Goal: Navigation & Orientation: Find specific page/section

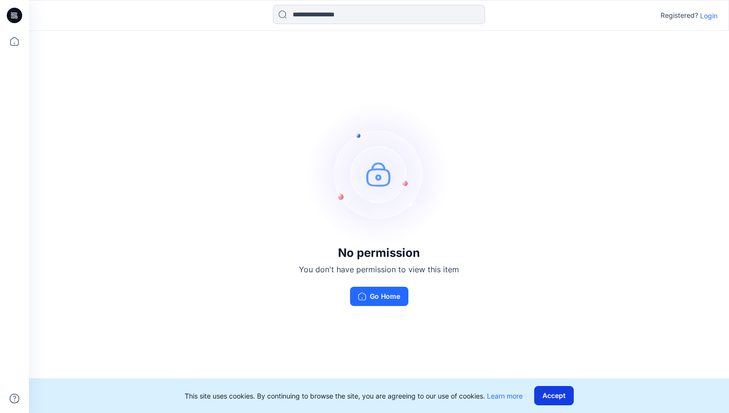
click at [562, 401] on button "Accept" at bounding box center [554, 395] width 40 height 19
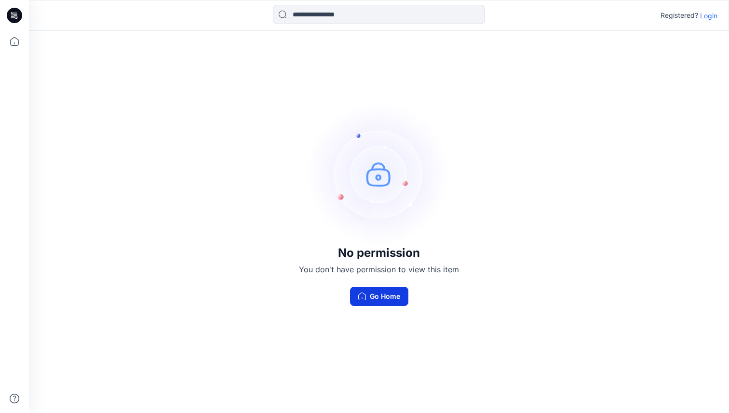
click at [372, 299] on button "Go Home" at bounding box center [379, 296] width 58 height 19
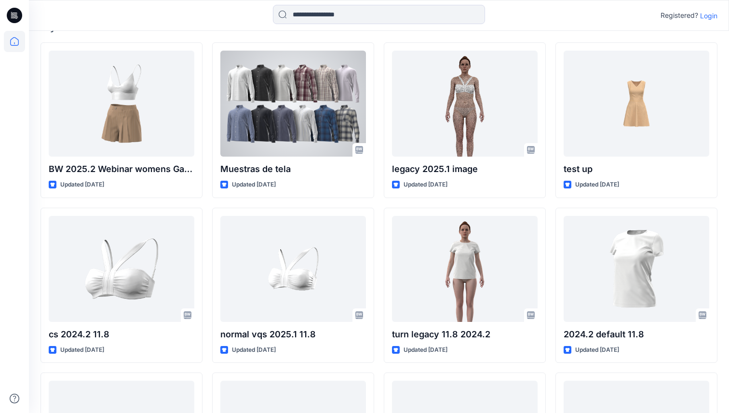
scroll to position [258, 0]
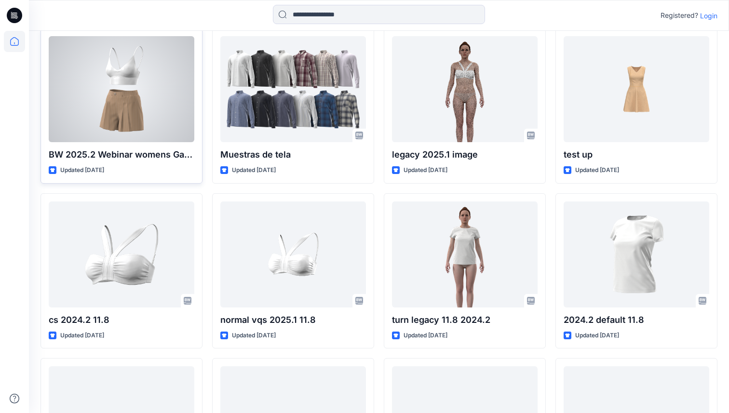
click at [143, 164] on div "BW 2025.2 Webinar womens Garment Updated 7 days ago" at bounding box center [122, 106] width 162 height 156
click at [140, 125] on div at bounding box center [122, 89] width 146 height 106
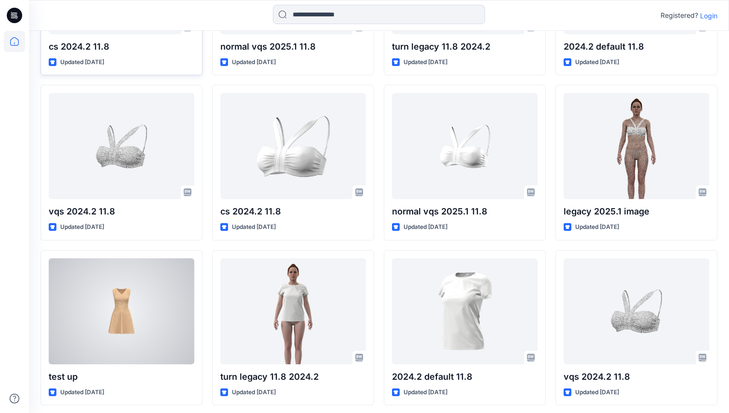
scroll to position [502, 0]
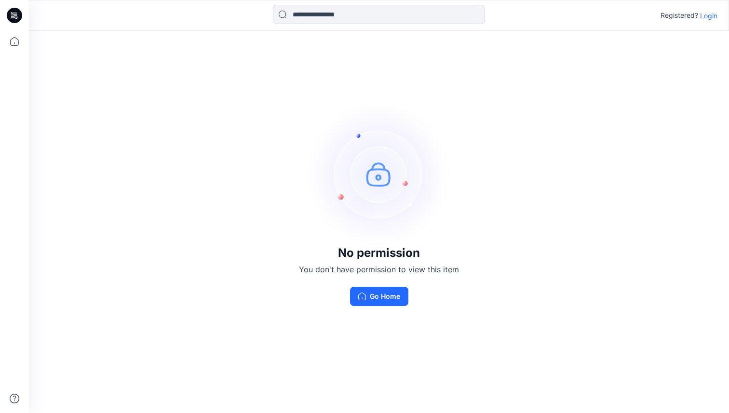
click at [702, 17] on p "Login" at bounding box center [708, 16] width 17 height 10
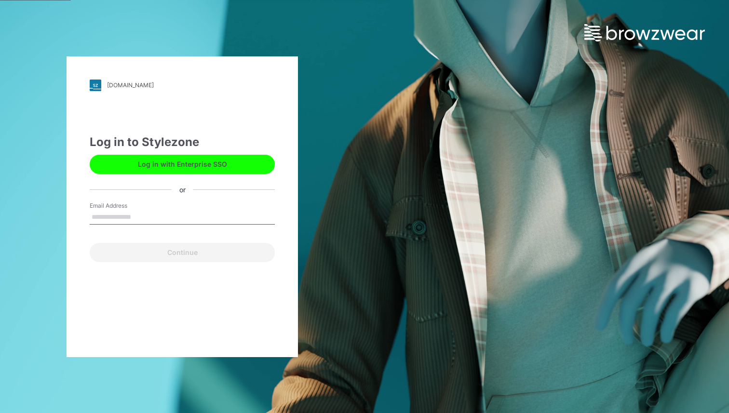
click at [215, 172] on button "Log in with Enterprise SSO" at bounding box center [182, 164] width 185 height 19
type input "**********"
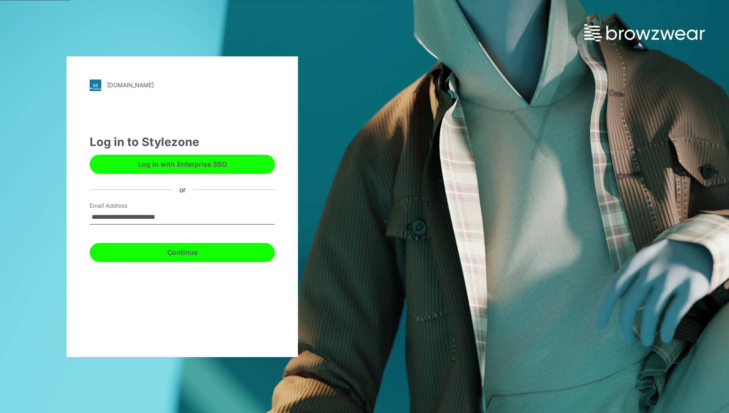
click at [191, 252] on button "Continue" at bounding box center [182, 252] width 185 height 19
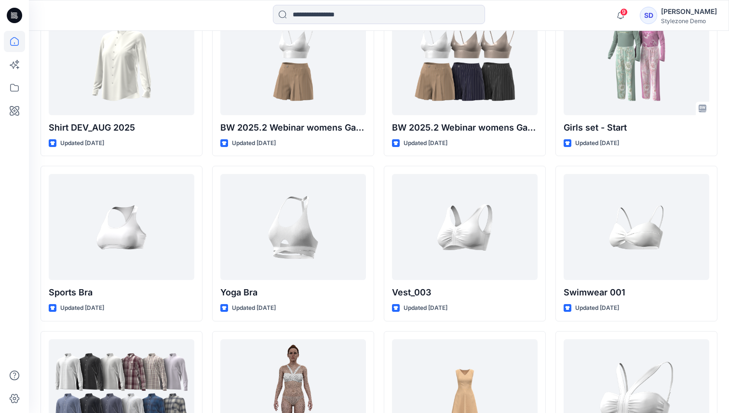
scroll to position [323, 0]
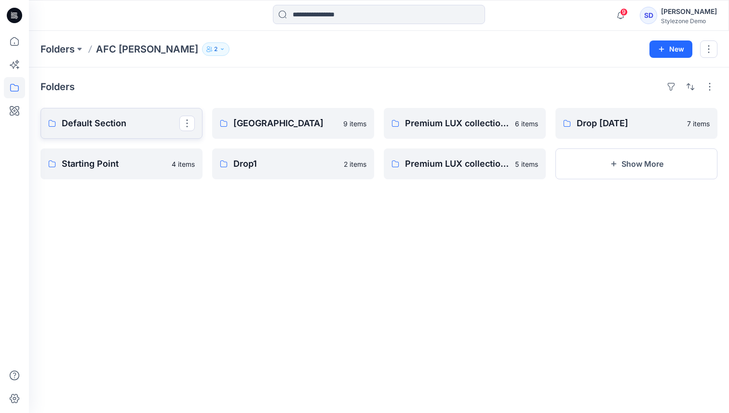
click at [129, 123] on p "Default Section" at bounding box center [121, 124] width 118 height 14
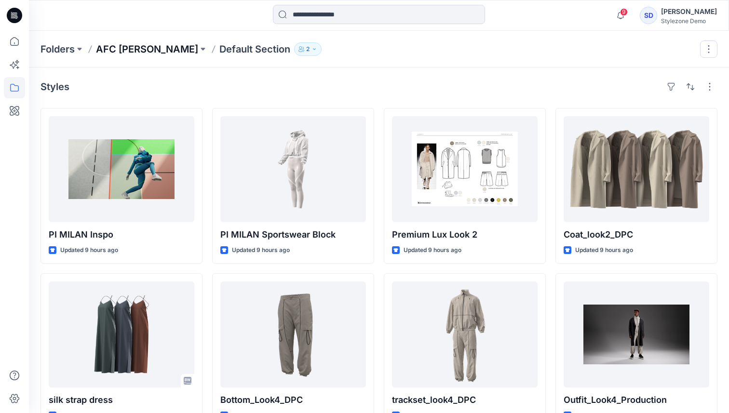
click at [135, 47] on p "AFC Sharon" at bounding box center [147, 49] width 102 height 14
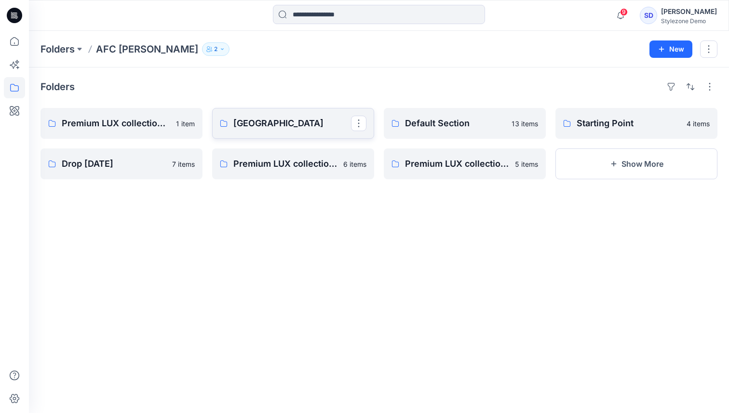
click at [252, 119] on p "[GEOGRAPHIC_DATA]" at bounding box center [292, 124] width 118 height 14
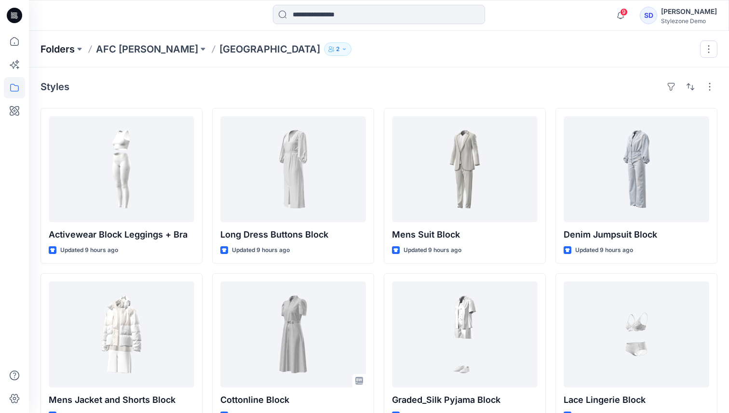
click at [70, 45] on p "Folders" at bounding box center [58, 49] width 34 height 14
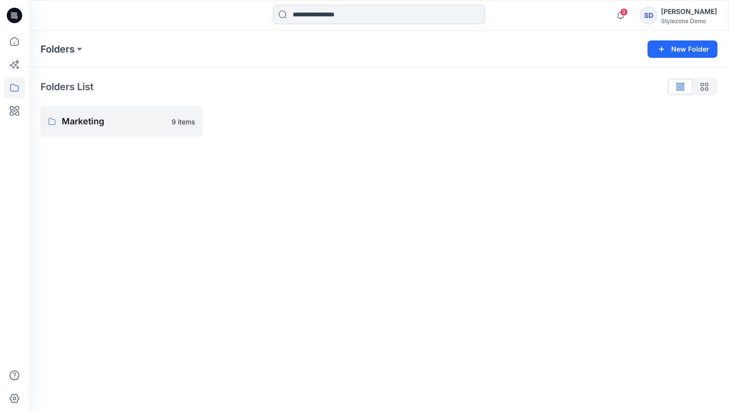
click at [70, 45] on p "Folders" at bounding box center [58, 49] width 34 height 14
click at [103, 114] on link "Marketing 9 items" at bounding box center [122, 121] width 162 height 31
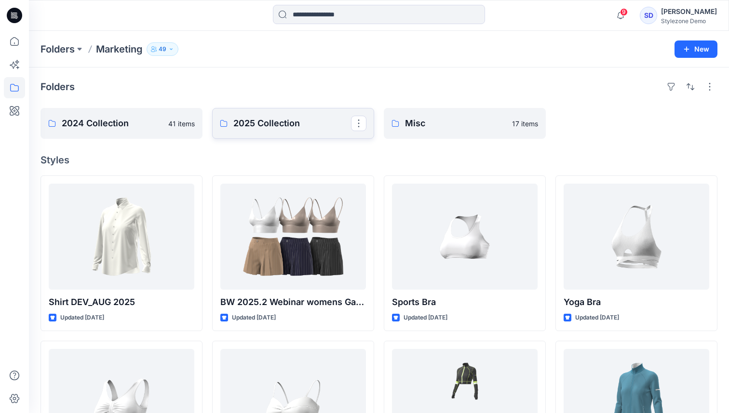
click at [235, 119] on p "2025 Collection" at bounding box center [292, 124] width 118 height 14
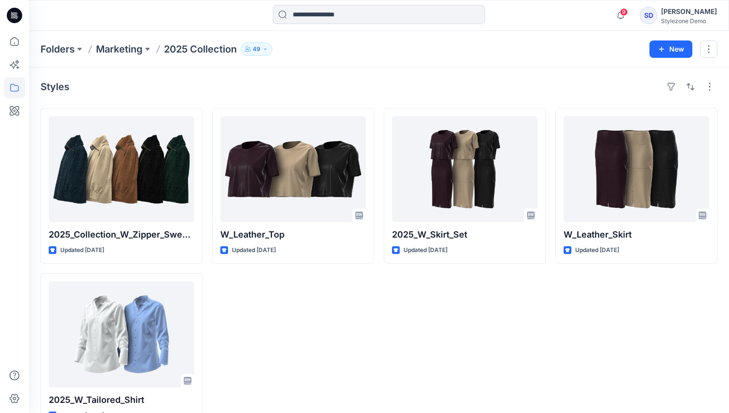
scroll to position [27, 0]
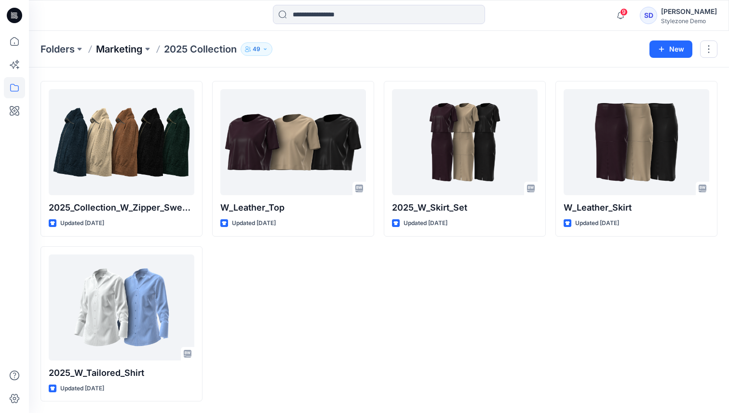
click at [126, 44] on p "Marketing" at bounding box center [119, 49] width 47 height 14
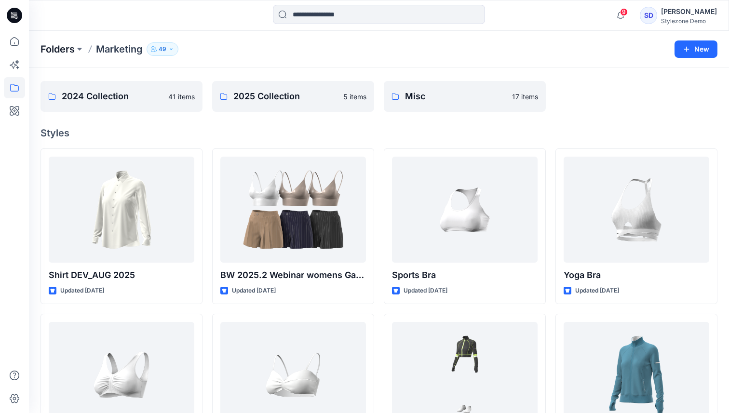
click at [69, 50] on p "Folders" at bounding box center [58, 49] width 34 height 14
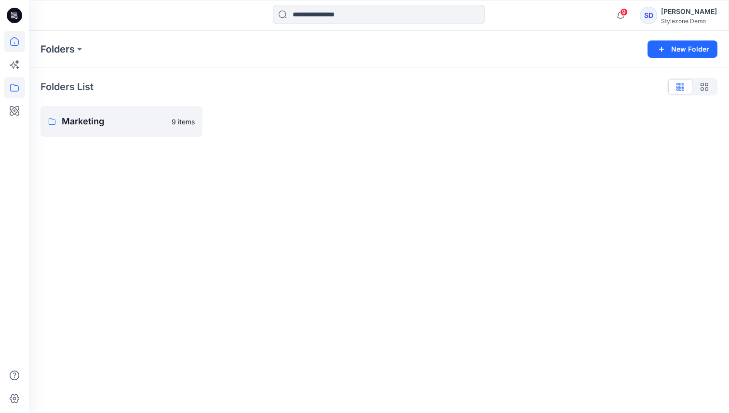
click at [19, 42] on icon at bounding box center [14, 41] width 21 height 21
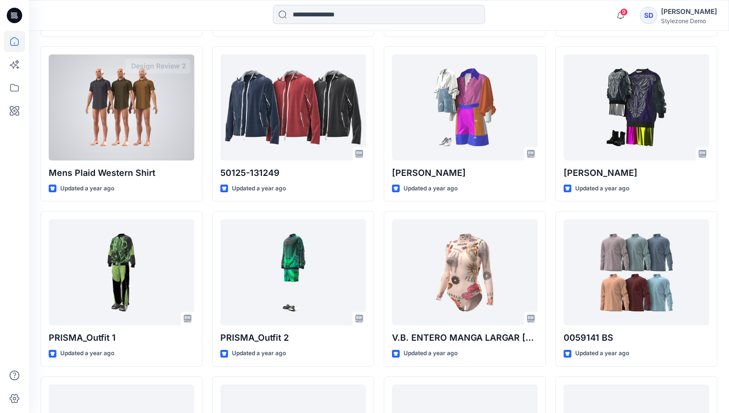
scroll to position [13324, 0]
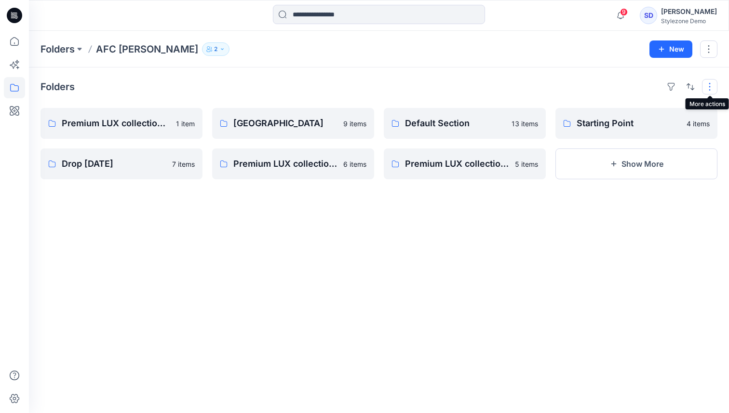
click at [706, 91] on button "button" at bounding box center [709, 86] width 15 height 15
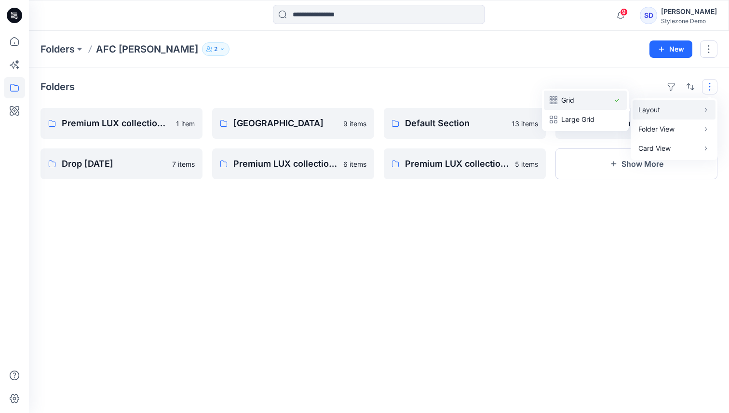
click at [573, 102] on p "Grid" at bounding box center [585, 101] width 48 height 12
click at [569, 102] on p "Grid" at bounding box center [585, 101] width 48 height 12
click at [571, 117] on p "Large Grid" at bounding box center [585, 120] width 48 height 12
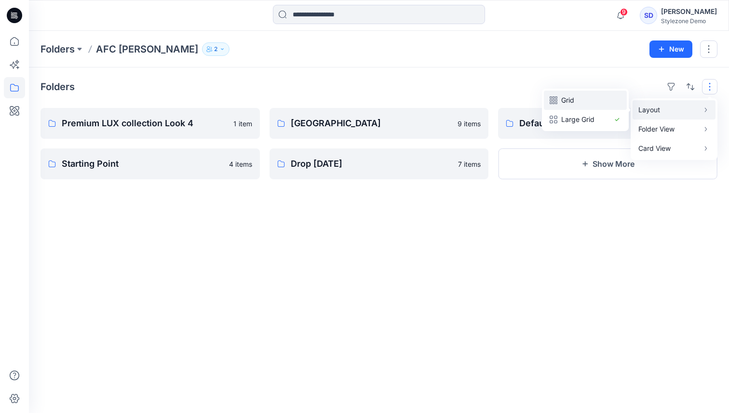
click at [570, 104] on p "Grid" at bounding box center [585, 101] width 48 height 12
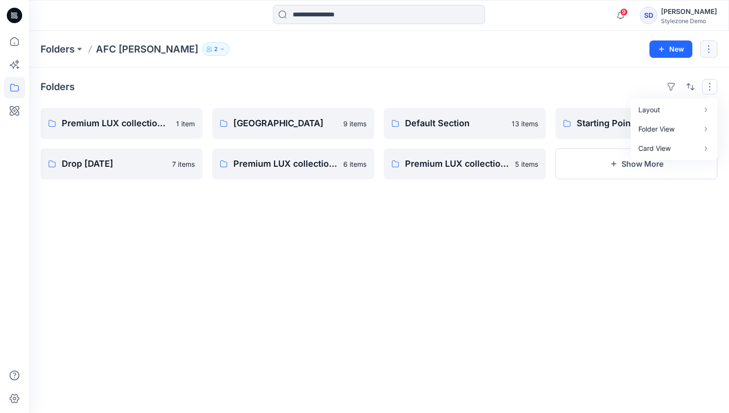
click at [707, 50] on button "button" at bounding box center [708, 49] width 17 height 17
click at [586, 26] on div "9 Notifications [PERSON_NAME] shared AFC [PERSON_NAME] Collection with you 9 ho…" at bounding box center [379, 15] width 700 height 21
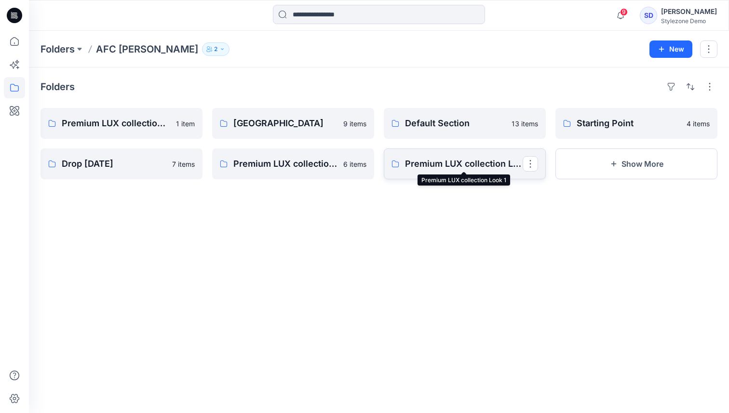
click at [413, 165] on p "Premium LUX collection Look 1" at bounding box center [464, 164] width 118 height 14
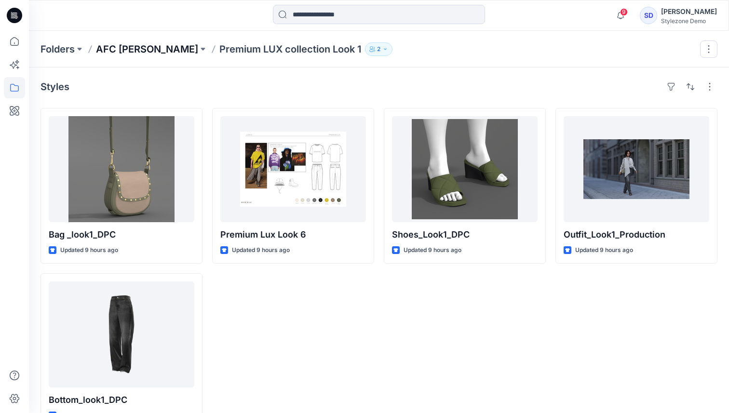
click at [136, 52] on p "AFC [PERSON_NAME]" at bounding box center [147, 49] width 102 height 14
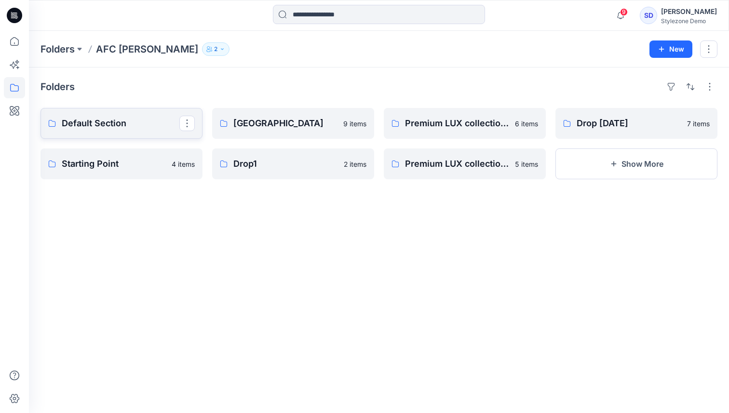
click at [124, 119] on p "Default Section" at bounding box center [121, 124] width 118 height 14
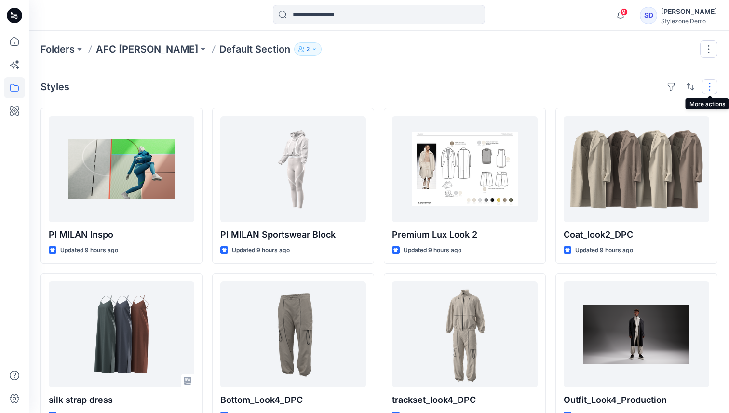
click at [711, 88] on button "button" at bounding box center [709, 86] width 15 height 15
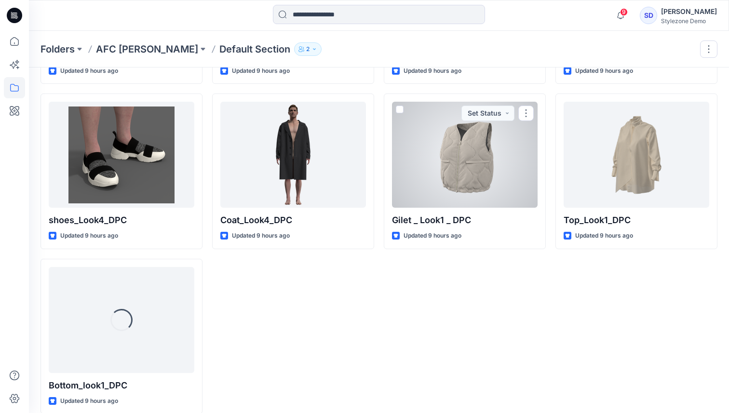
scroll to position [357, 0]
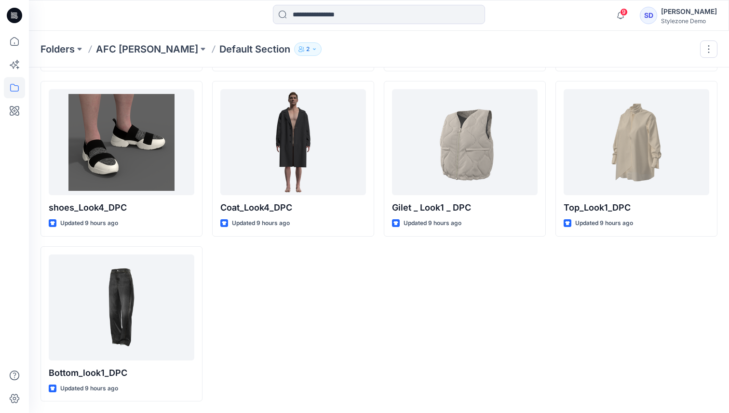
click at [311, 47] on icon "button" at bounding box center [314, 49] width 6 height 6
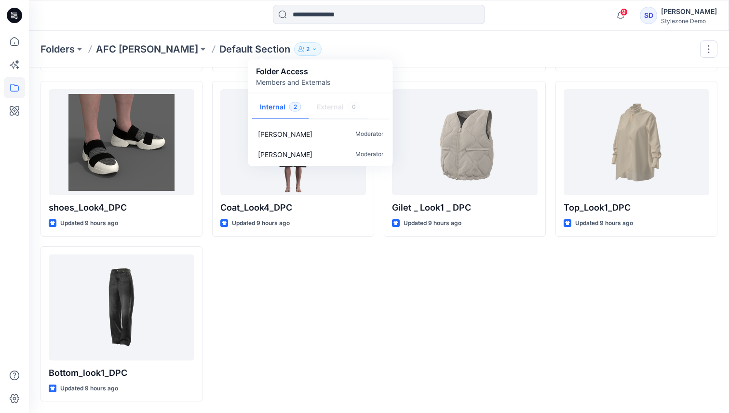
click at [480, 63] on div "Folders AFC [PERSON_NAME] Default Section 2 Folder Access Members and Externals…" at bounding box center [379, 49] width 700 height 37
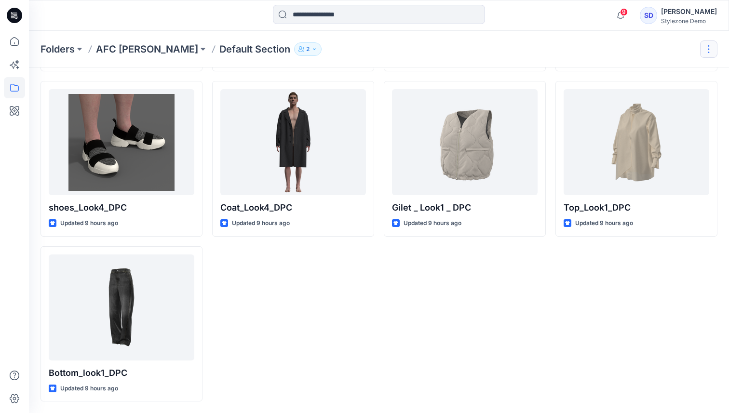
click at [702, 52] on button "button" at bounding box center [708, 49] width 17 height 17
click at [662, 50] on div "Folders AFC [PERSON_NAME] Section 2 Folder Access Members and Externals Interna…" at bounding box center [379, 49] width 700 height 37
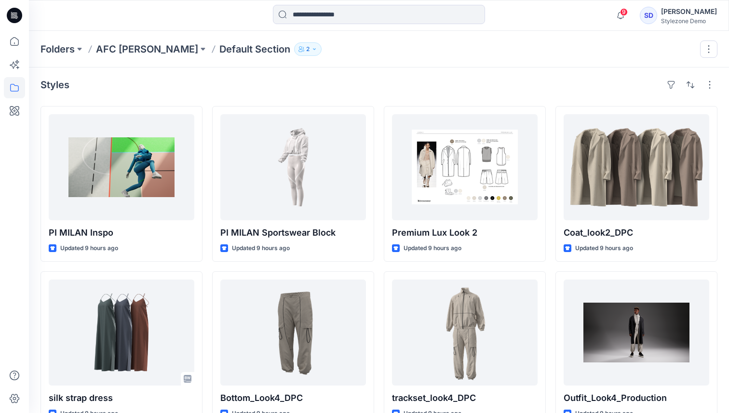
scroll to position [0, 0]
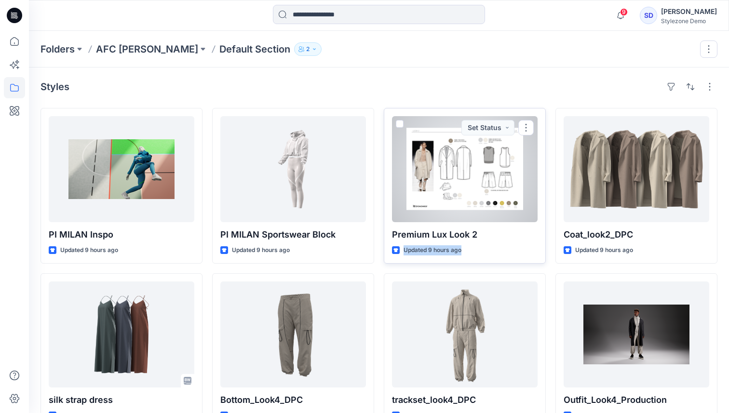
drag, startPoint x: 517, startPoint y: 246, endPoint x: 483, endPoint y: 240, distance: 35.4
click at [482, 242] on div "Premium Lux Look 2 Updated 9 hours ago Set Status" at bounding box center [465, 186] width 162 height 156
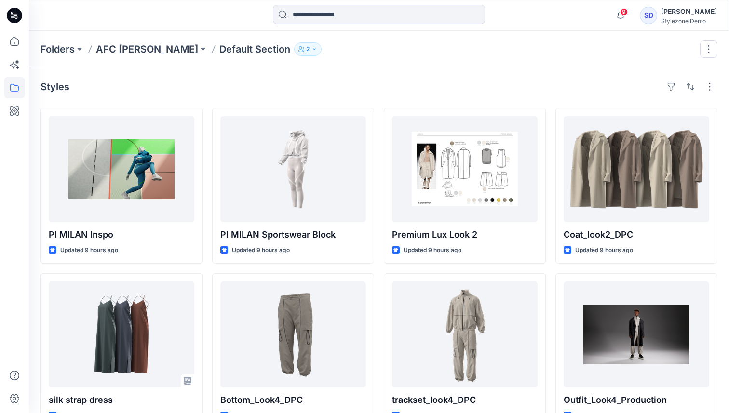
click at [125, 56] on div "Folders AFC [PERSON_NAME] Default Section 2 Folder Access Members and Externals…" at bounding box center [379, 49] width 700 height 37
click at [125, 54] on p "AFC [PERSON_NAME]" at bounding box center [147, 49] width 102 height 14
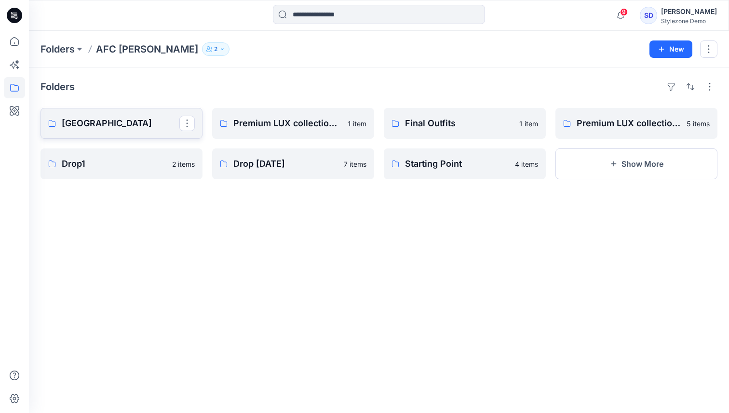
click at [104, 122] on p "[GEOGRAPHIC_DATA]" at bounding box center [121, 124] width 118 height 14
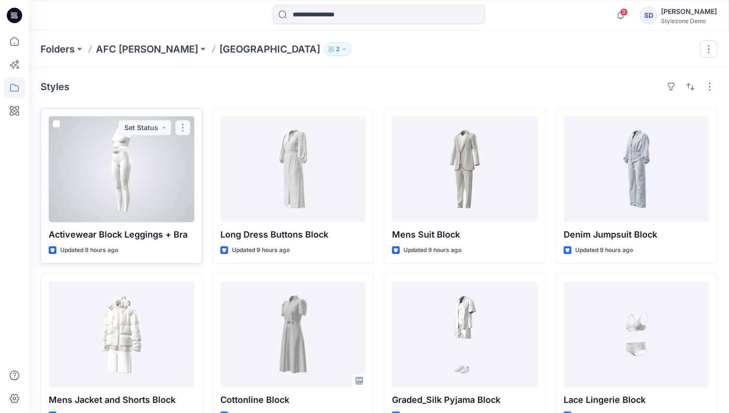
click at [183, 129] on button "button" at bounding box center [182, 127] width 15 height 15
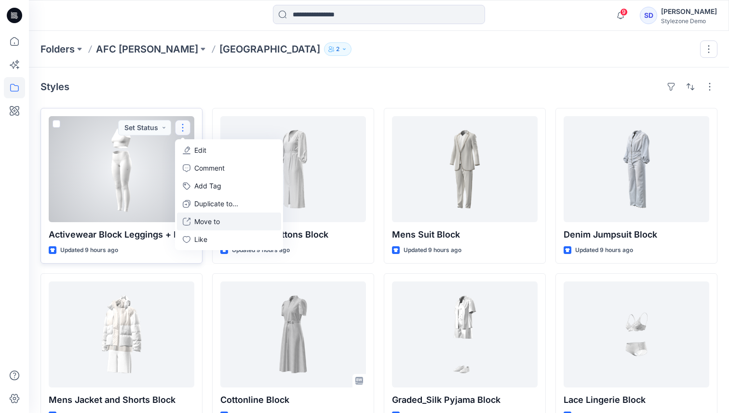
click at [204, 219] on p "Move to" at bounding box center [207, 221] width 26 height 10
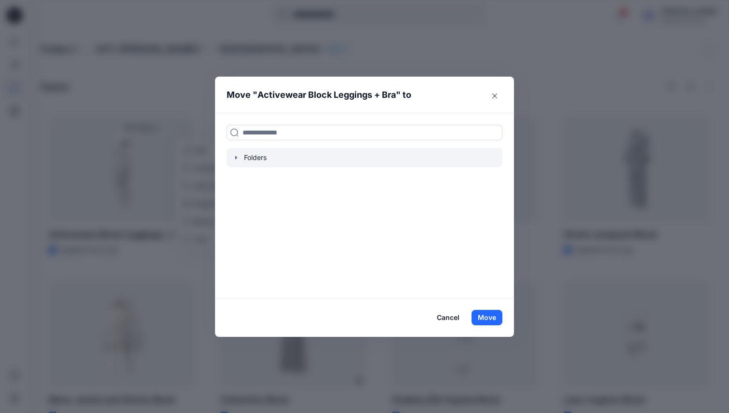
click at [262, 162] on div at bounding box center [365, 157] width 276 height 19
click at [262, 155] on div at bounding box center [365, 157] width 276 height 19
click at [277, 129] on input at bounding box center [365, 132] width 276 height 15
click at [260, 162] on div at bounding box center [365, 157] width 276 height 19
click at [260, 161] on div at bounding box center [365, 157] width 276 height 19
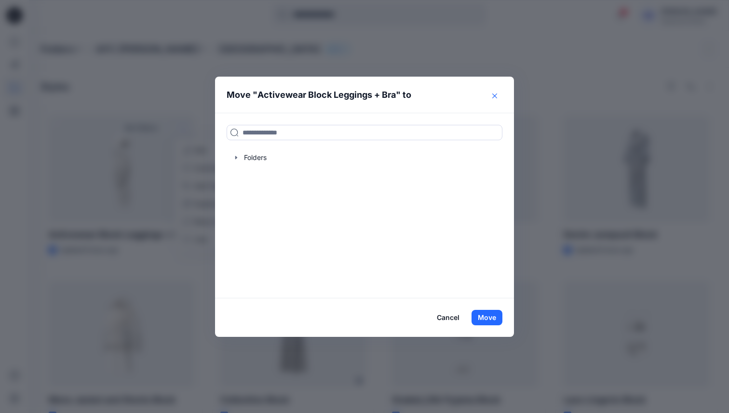
click at [487, 94] on button "Close" at bounding box center [494, 95] width 15 height 15
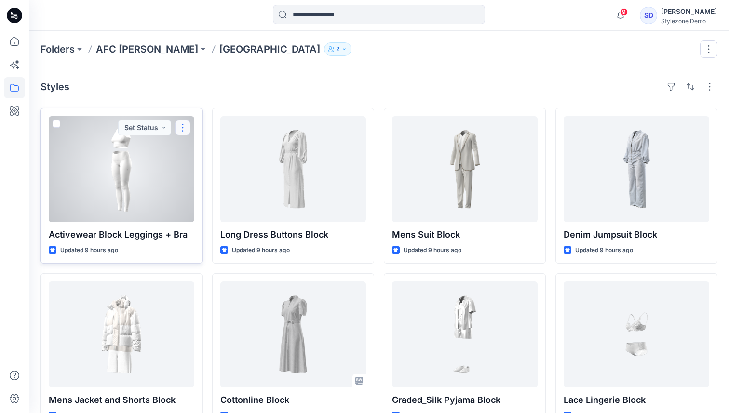
click at [179, 130] on button "button" at bounding box center [182, 127] width 15 height 15
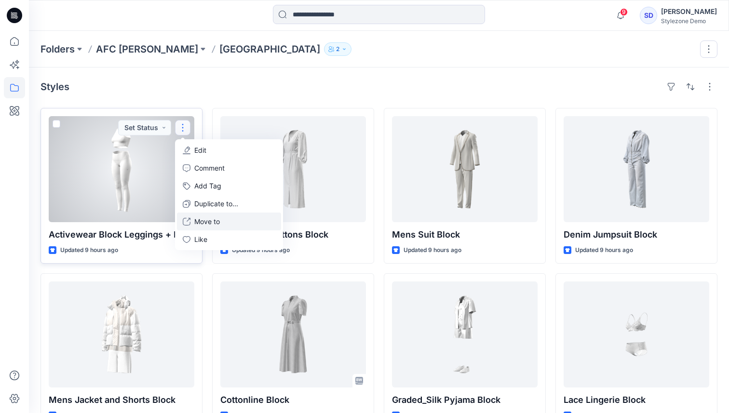
click at [207, 216] on p "Move to" at bounding box center [207, 221] width 26 height 10
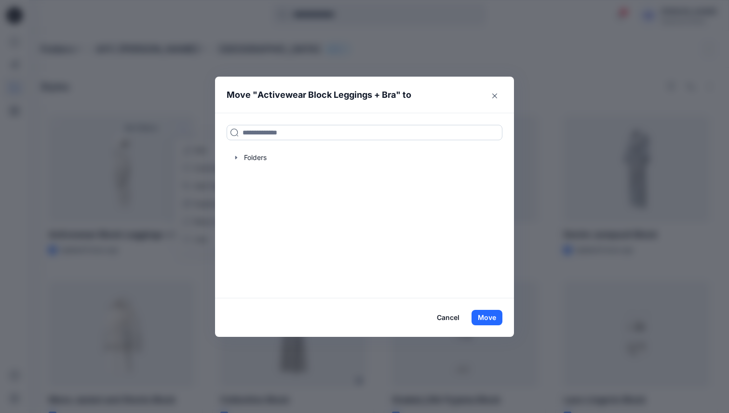
click at [281, 131] on input at bounding box center [365, 132] width 276 height 15
type input "*"
click at [254, 159] on div at bounding box center [365, 157] width 276 height 19
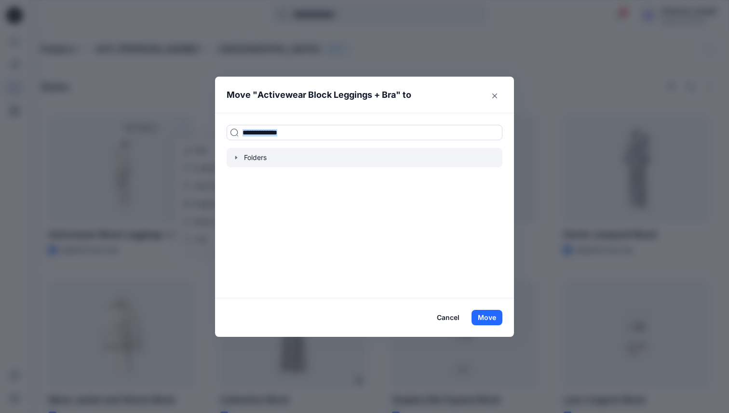
click at [254, 159] on div at bounding box center [365, 157] width 276 height 19
click at [240, 158] on icon "button" at bounding box center [236, 158] width 8 height 8
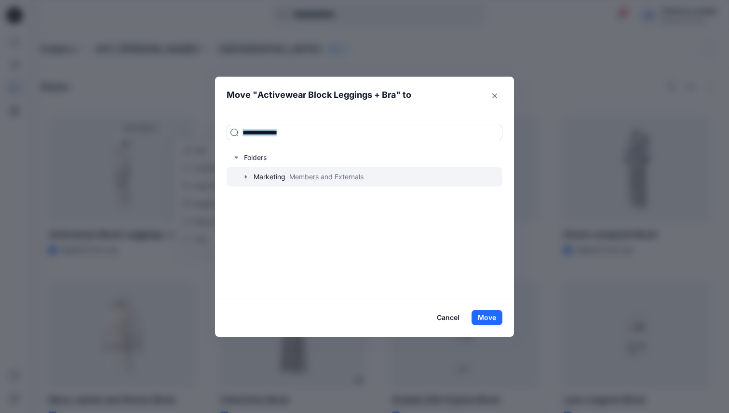
click at [246, 177] on icon "button" at bounding box center [246, 177] width 2 height 3
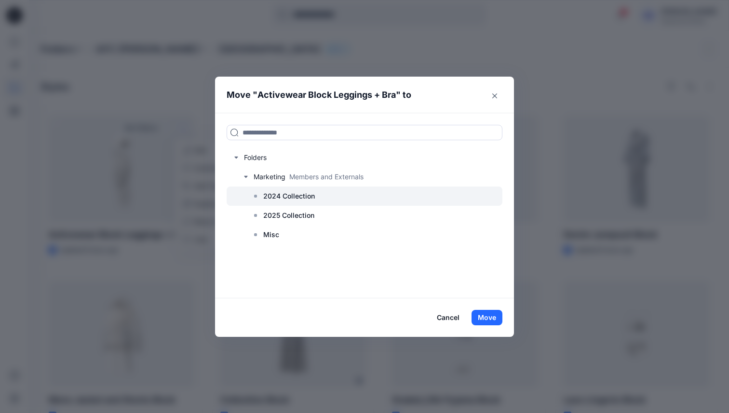
click at [254, 196] on rect at bounding box center [255, 196] width 3 height 3
click at [445, 316] on button "Cancel" at bounding box center [448, 317] width 35 height 15
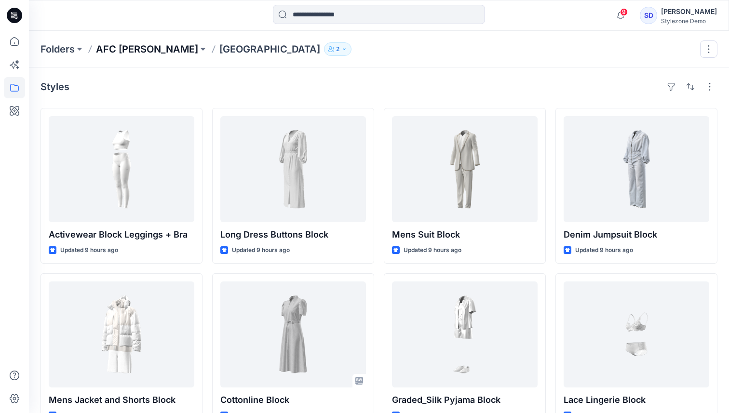
click at [140, 51] on p "AFC [PERSON_NAME]" at bounding box center [147, 49] width 102 height 14
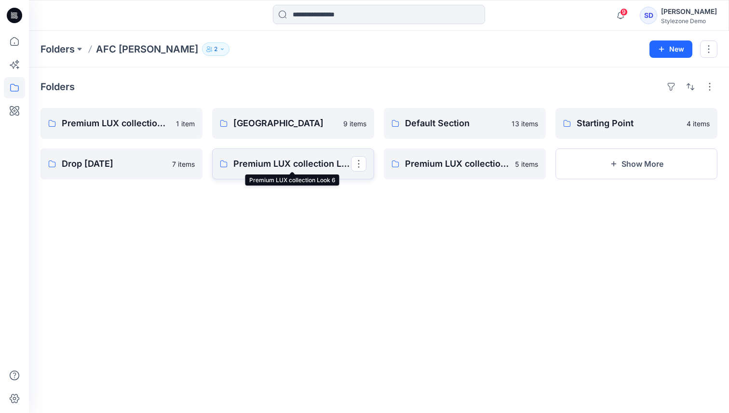
click at [263, 164] on p "Premium LUX collection Look 6" at bounding box center [292, 164] width 118 height 14
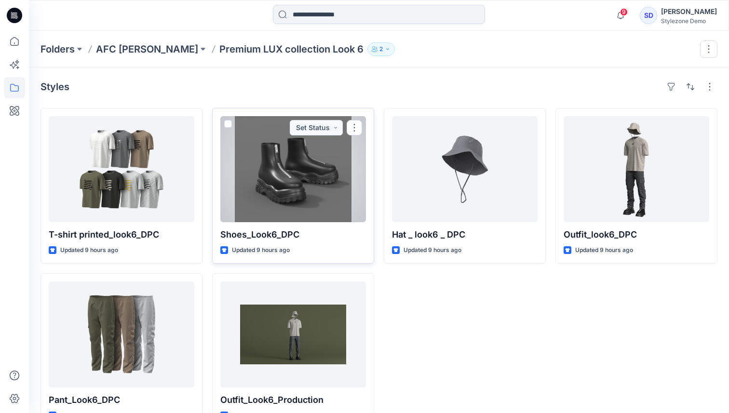
scroll to position [27, 0]
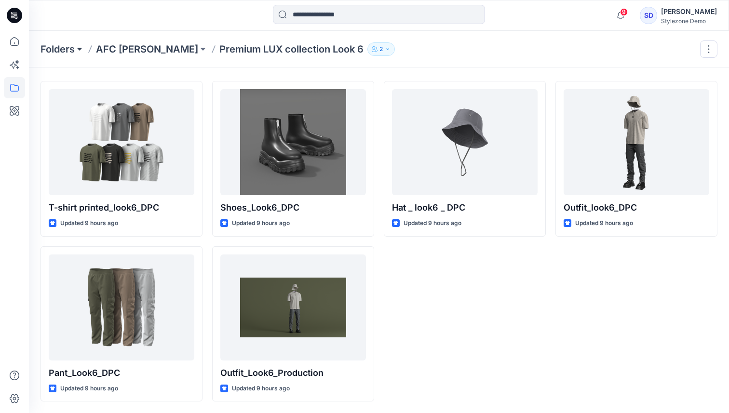
click at [80, 45] on button at bounding box center [80, 49] width 10 height 14
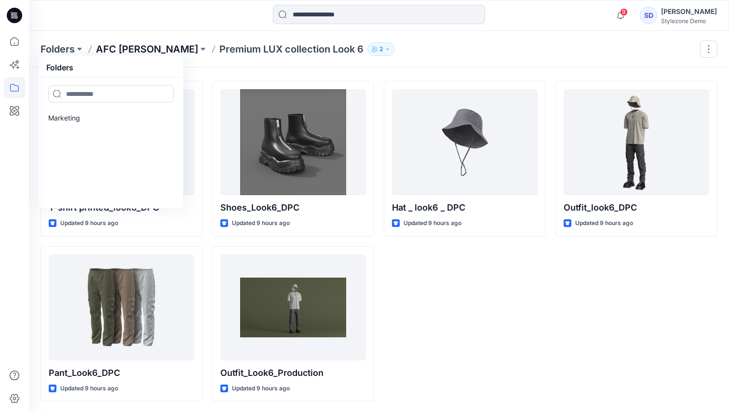
click at [142, 50] on p "AFC [PERSON_NAME]" at bounding box center [147, 49] width 102 height 14
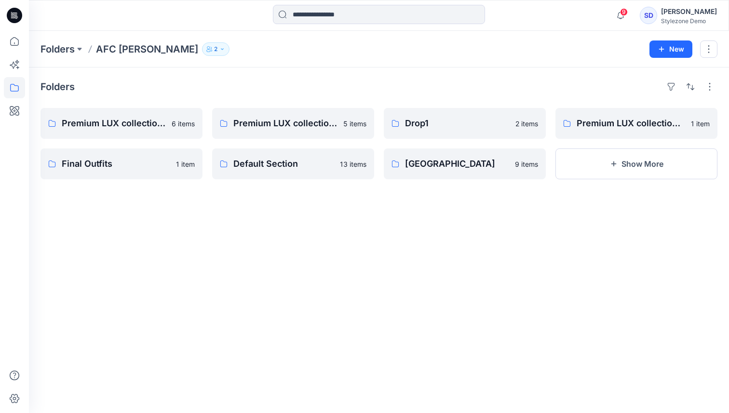
click at [144, 49] on p "AFC [PERSON_NAME]" at bounding box center [147, 49] width 102 height 14
click at [689, 84] on button "button" at bounding box center [690, 86] width 15 height 15
click at [707, 87] on button "button" at bounding box center [709, 86] width 15 height 15
click at [709, 124] on button "Folder View" at bounding box center [674, 129] width 83 height 19
click at [597, 140] on p "Card" at bounding box center [585, 139] width 48 height 12
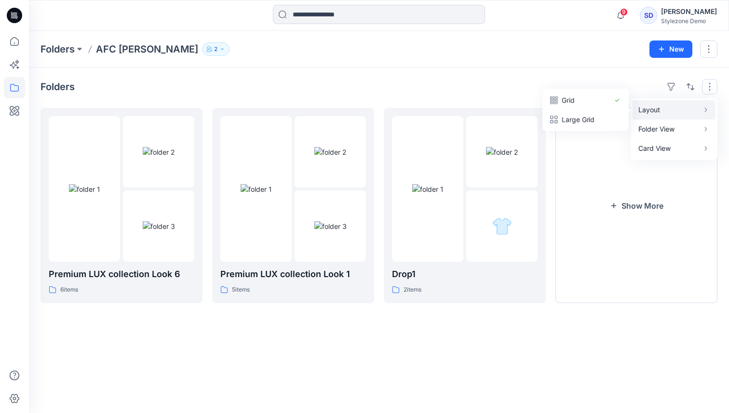
click at [660, 118] on button "Layout" at bounding box center [674, 109] width 83 height 19
click at [600, 113] on button "Large Grid" at bounding box center [585, 119] width 83 height 19
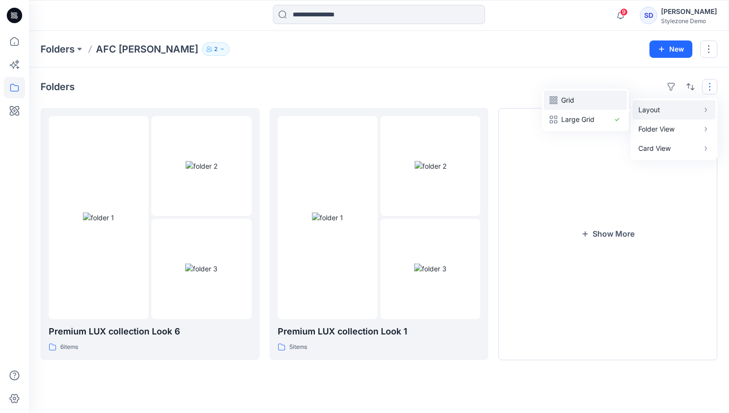
click at [598, 104] on p "Grid" at bounding box center [585, 101] width 48 height 12
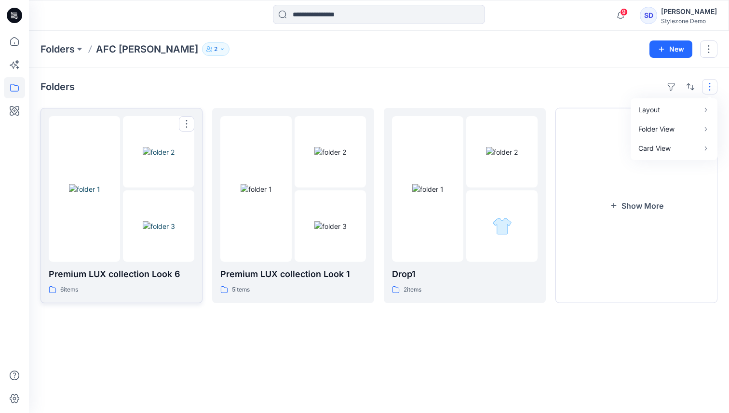
click at [139, 296] on link "Premium LUX collection Look 6 6 items" at bounding box center [122, 205] width 162 height 195
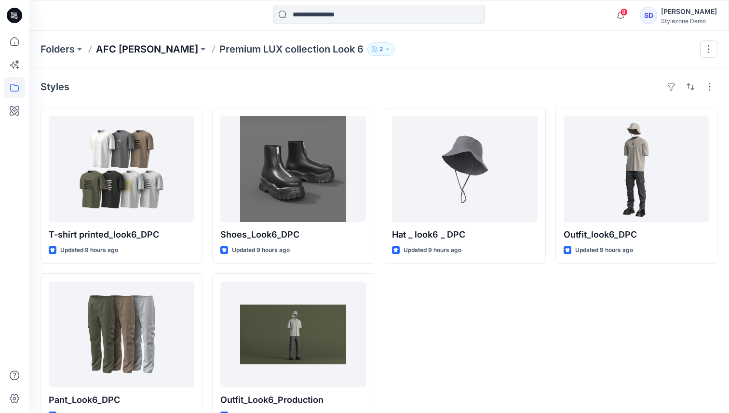
click at [146, 50] on p "AFC [PERSON_NAME]" at bounding box center [147, 49] width 102 height 14
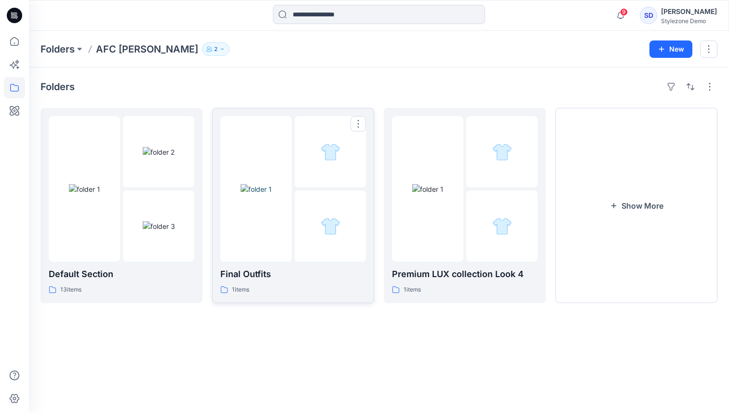
click at [309, 290] on div "1 items" at bounding box center [293, 290] width 146 height 10
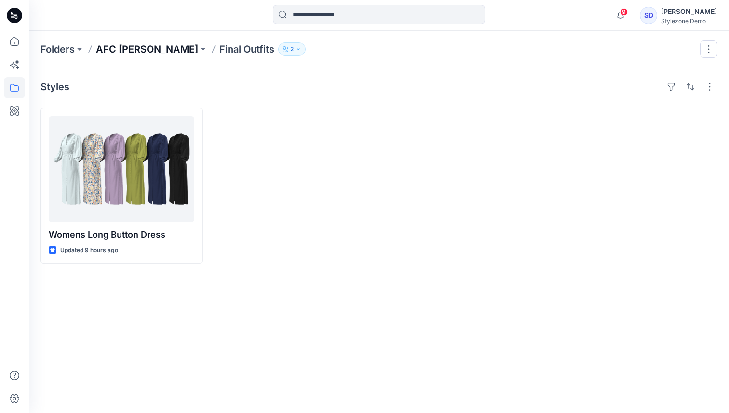
click at [139, 47] on p "AFC [PERSON_NAME]" at bounding box center [147, 49] width 102 height 14
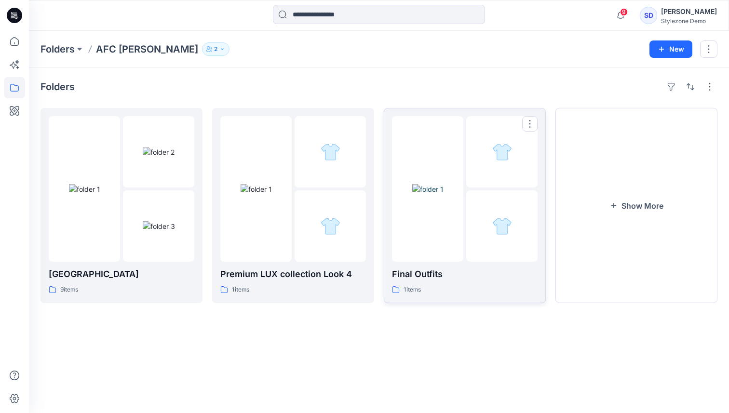
click at [440, 295] on div "1 items" at bounding box center [465, 290] width 146 height 10
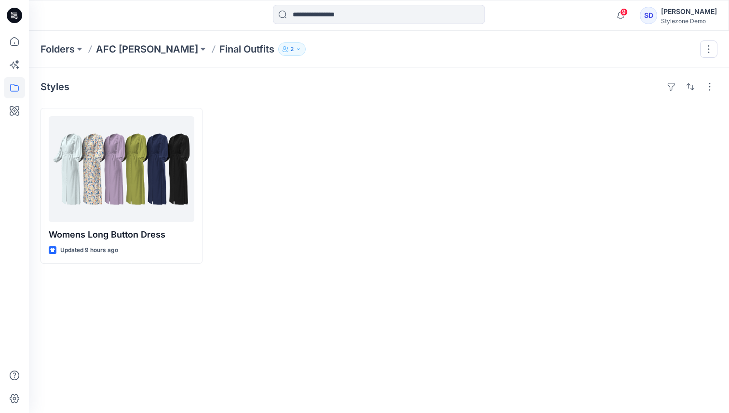
click at [142, 63] on div "Folders AFC [PERSON_NAME] Final Outfits 2" at bounding box center [379, 49] width 700 height 37
click at [141, 52] on p "AFC [PERSON_NAME]" at bounding box center [147, 49] width 102 height 14
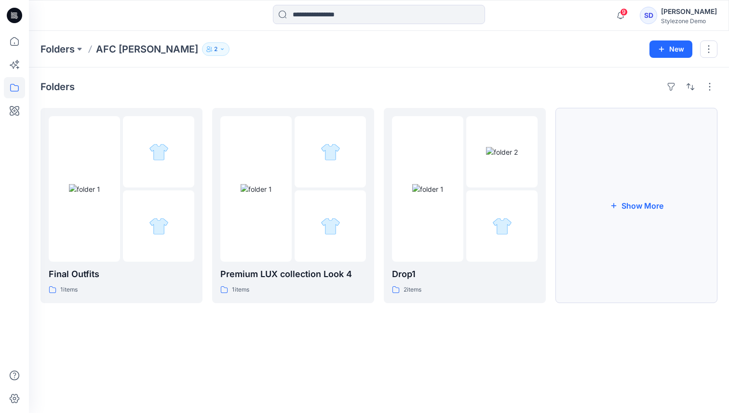
click at [601, 246] on button "Show More" at bounding box center [636, 205] width 162 height 195
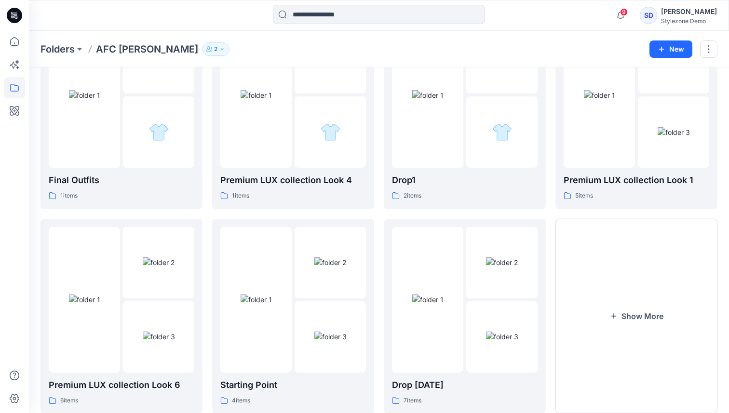
scroll to position [122, 0]
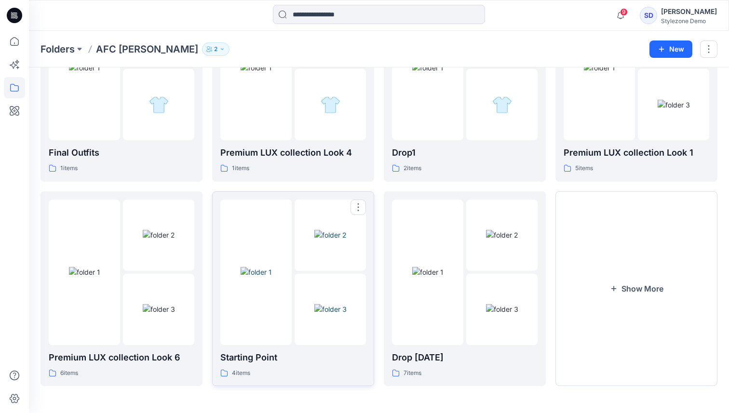
click at [306, 368] on div "4 items" at bounding box center [293, 373] width 146 height 10
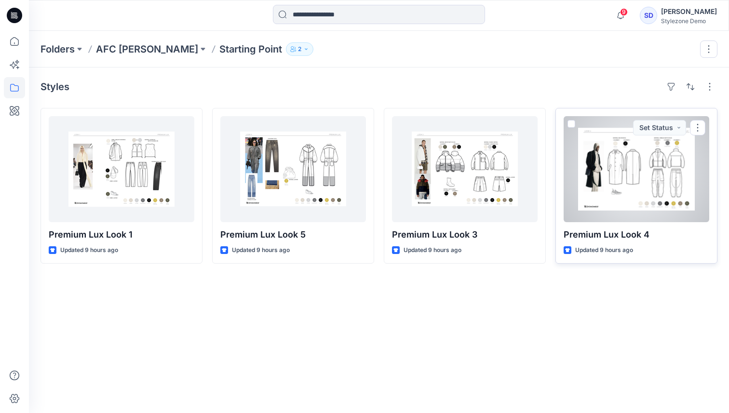
click at [622, 182] on div at bounding box center [637, 169] width 146 height 106
